Goal: Task Accomplishment & Management: Manage account settings

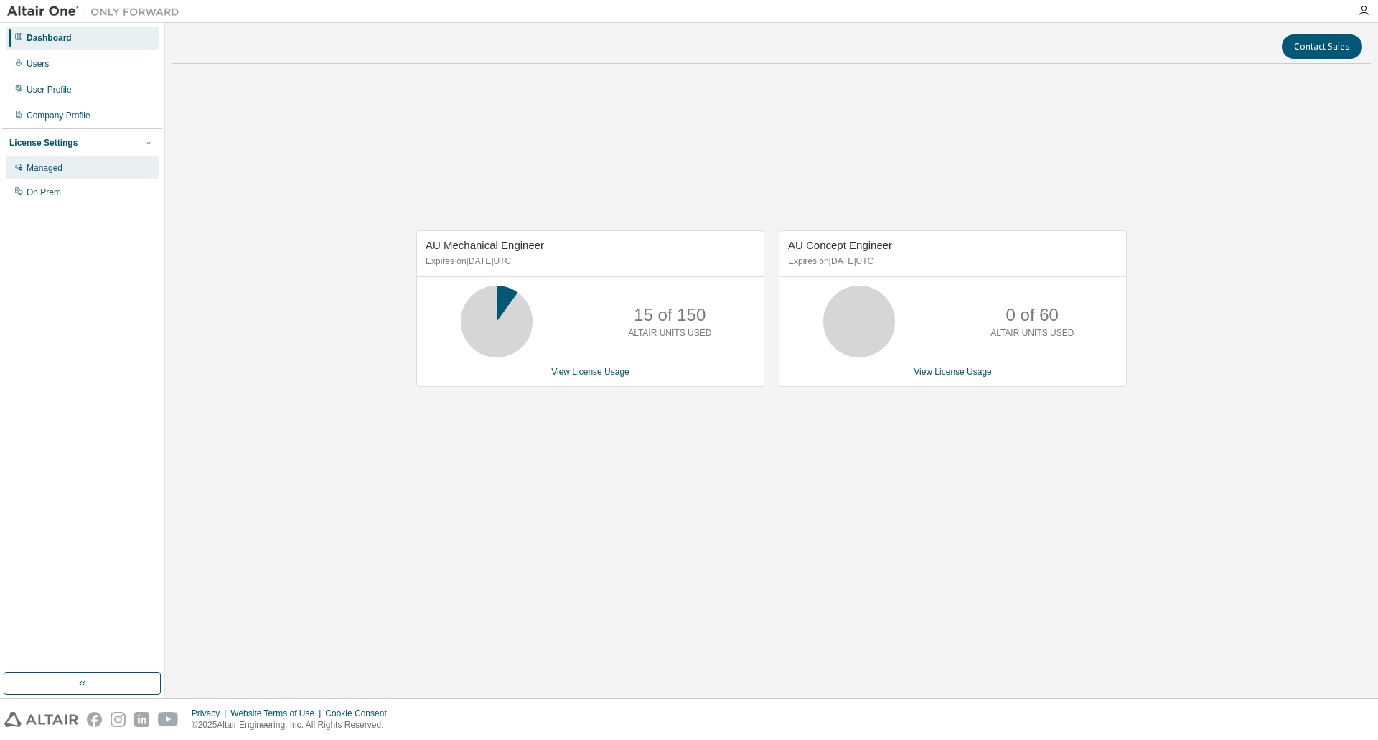
click at [84, 167] on div "Managed" at bounding box center [82, 168] width 153 height 23
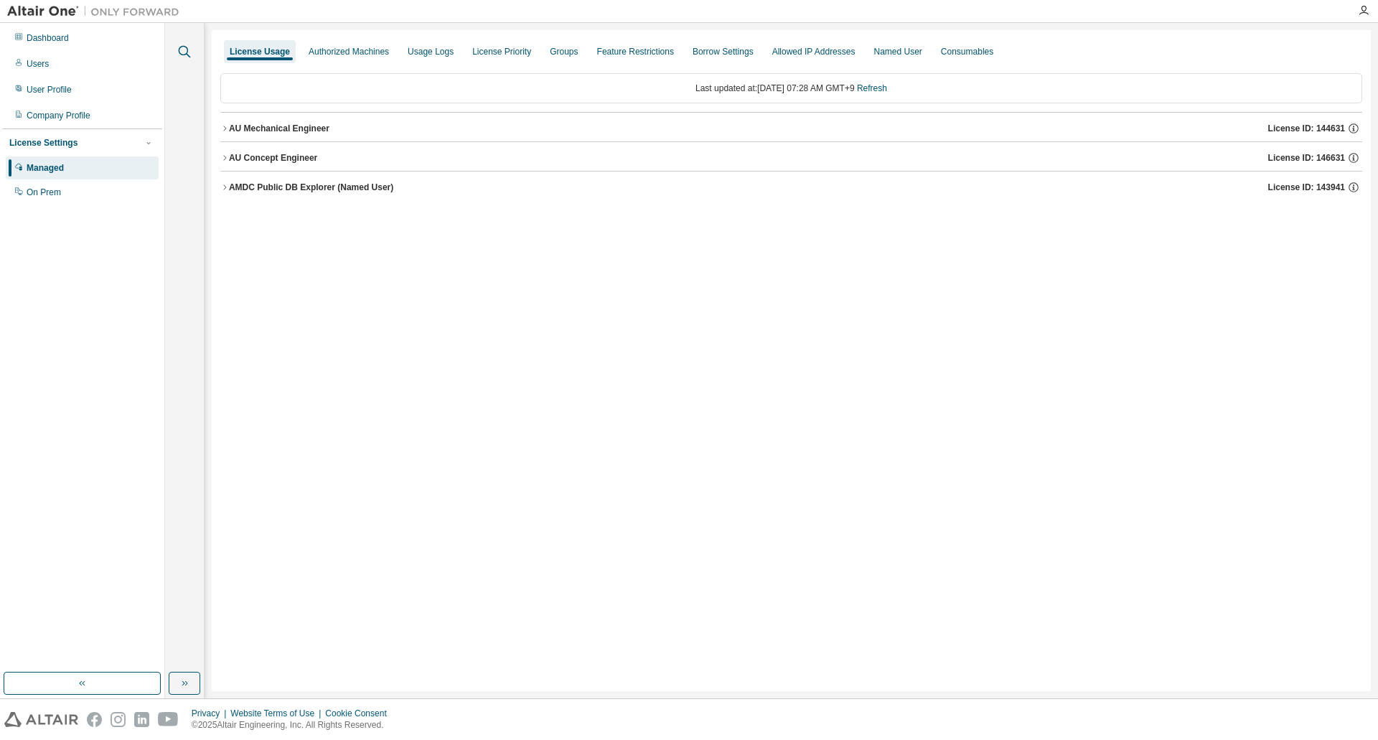
click at [184, 50] on icon "button" at bounding box center [184, 51] width 17 height 17
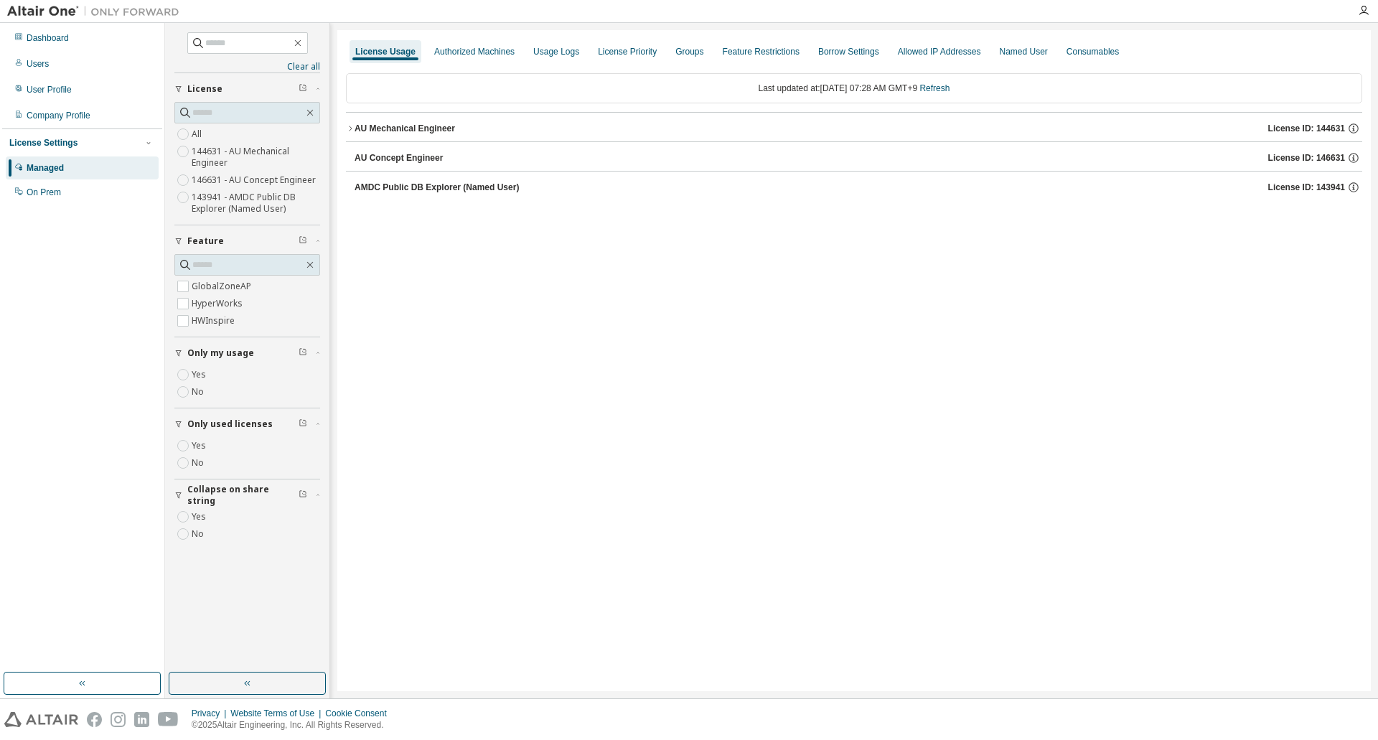
click at [350, 123] on button "AU Mechanical Engineer License ID: 144631" at bounding box center [854, 129] width 1017 height 32
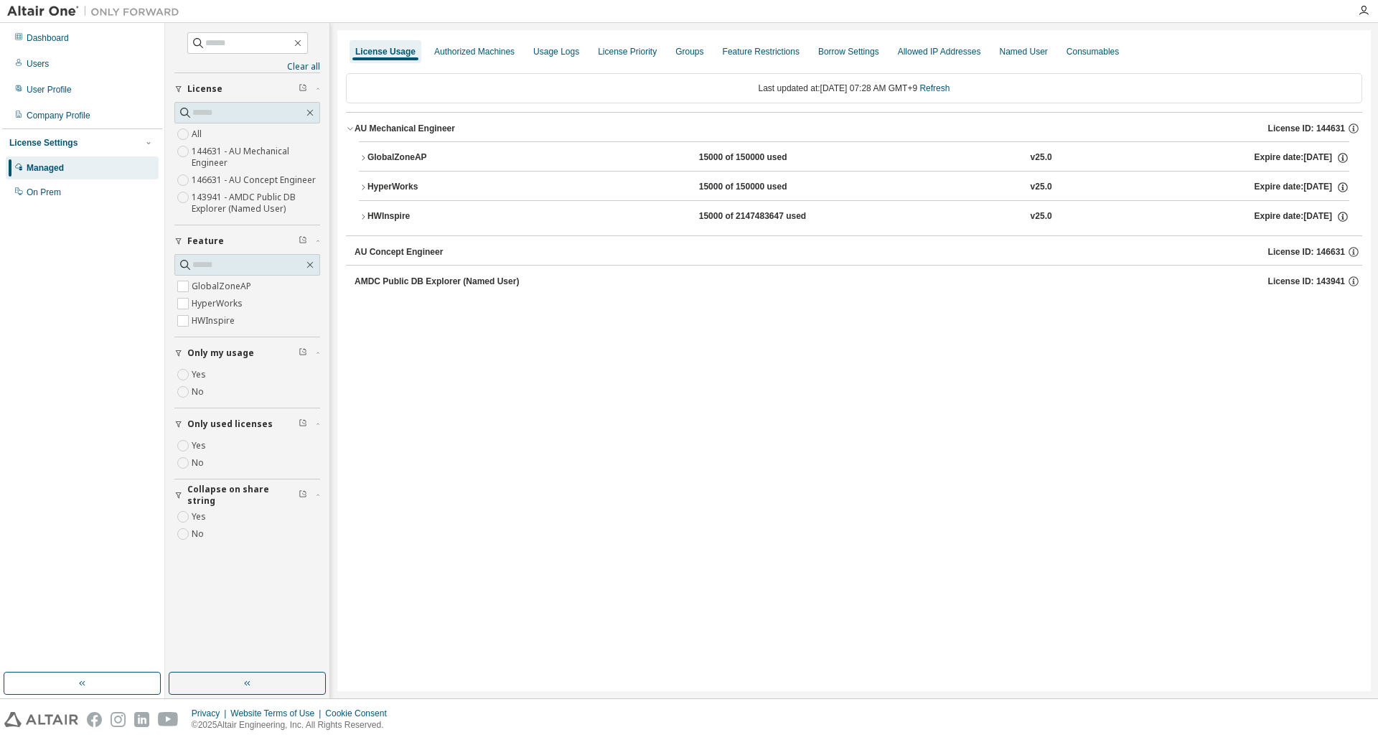
click at [360, 215] on icon "button" at bounding box center [363, 217] width 9 height 9
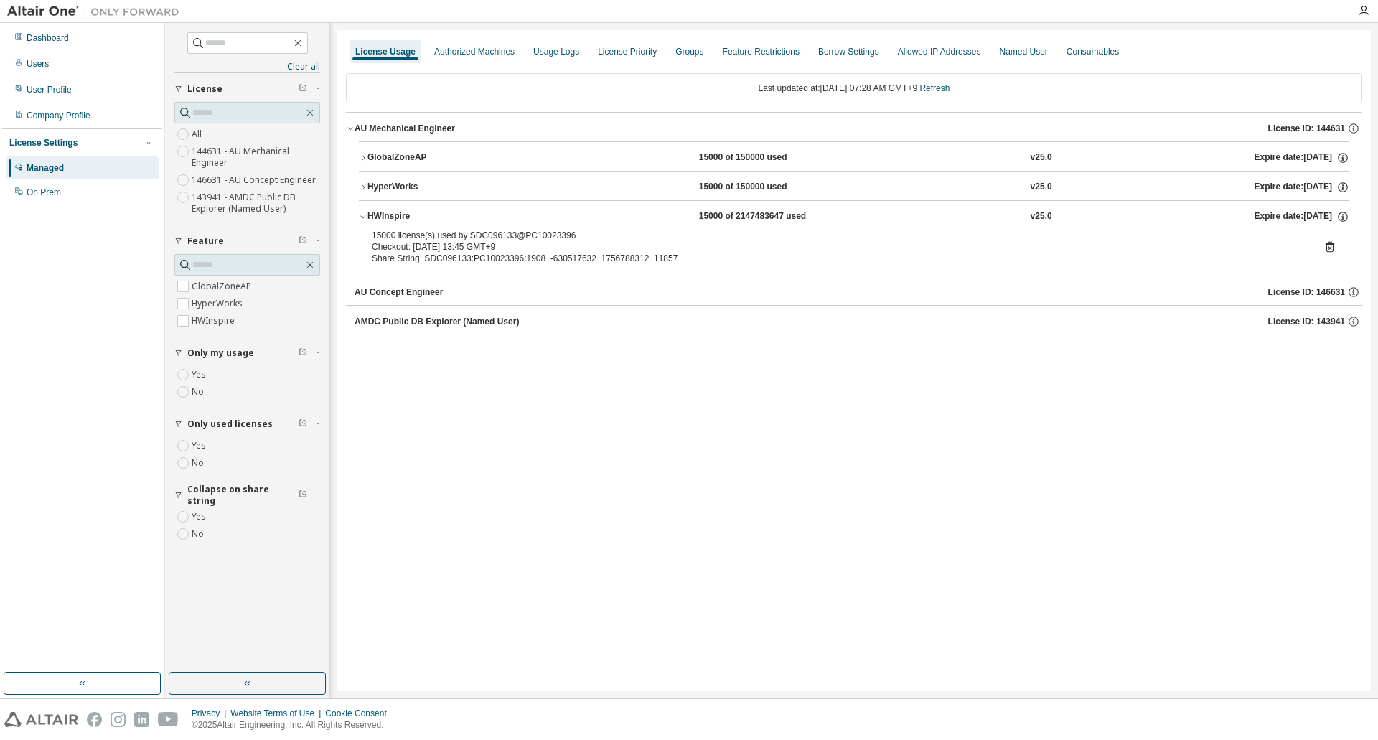
click at [365, 187] on icon "button" at bounding box center [363, 187] width 3 height 5
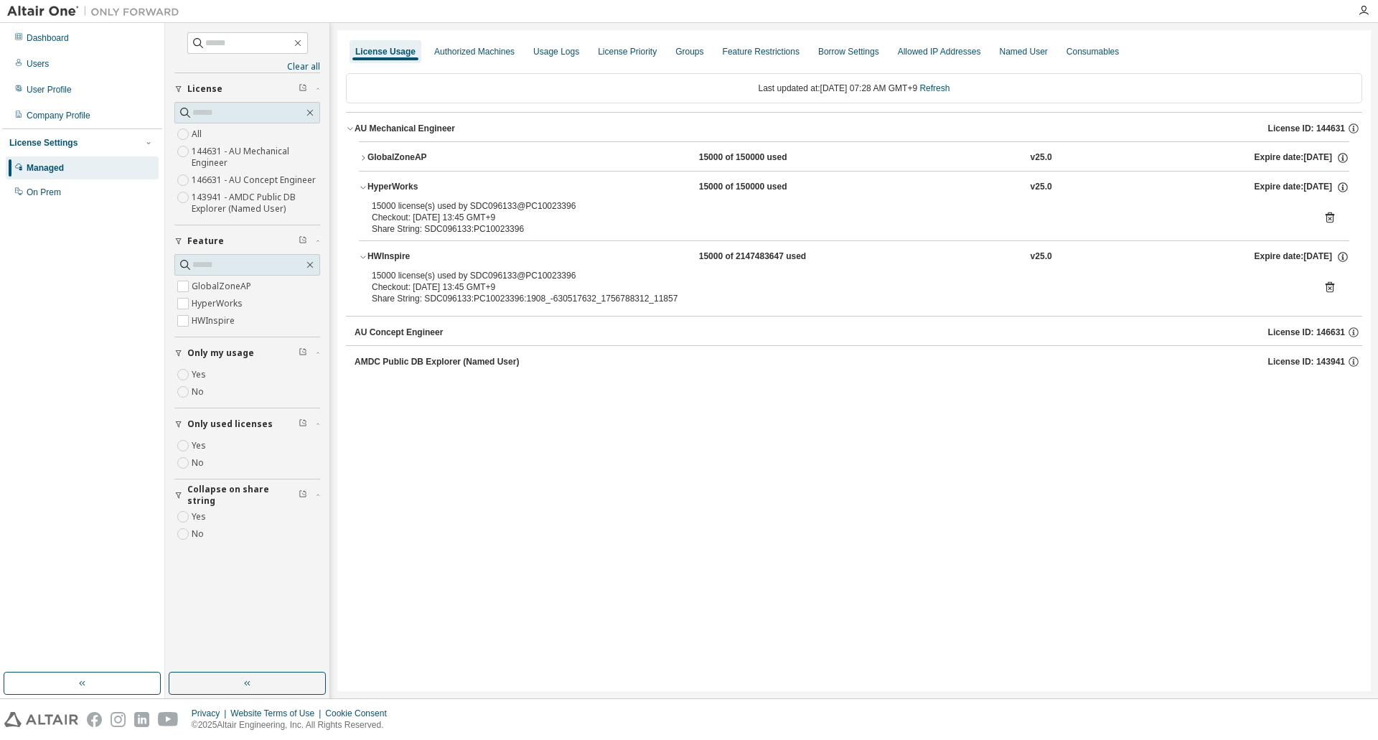
click at [365, 159] on icon "button" at bounding box center [363, 158] width 9 height 9
